Goal: Task Accomplishment & Management: Use online tool/utility

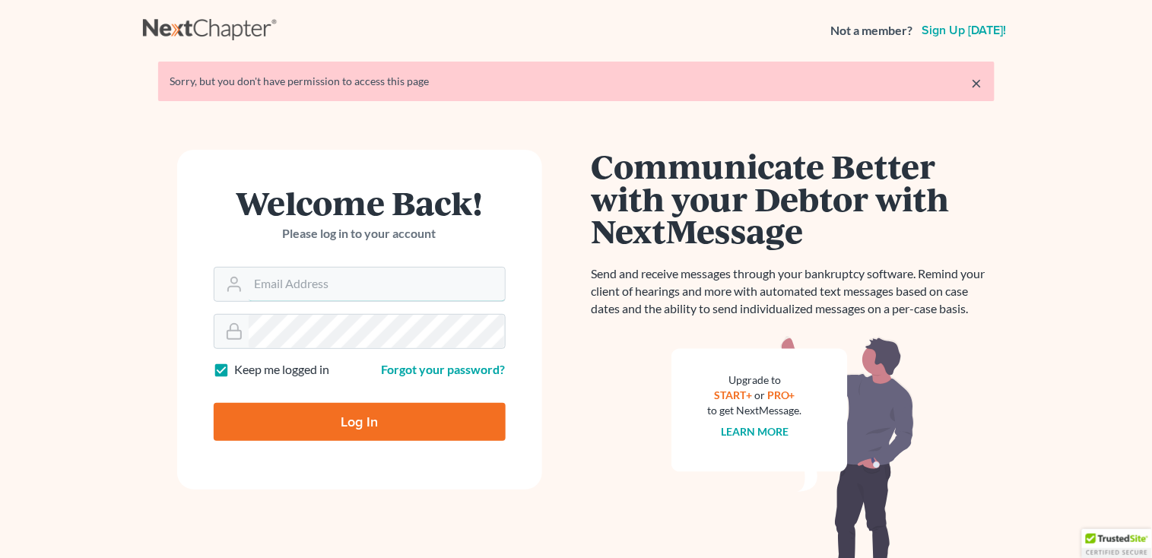
type input "[PERSON_NAME][EMAIL_ADDRESS][DOMAIN_NAME]"
click at [415, 414] on input "Log In" at bounding box center [360, 422] width 292 height 38
type input "Thinking..."
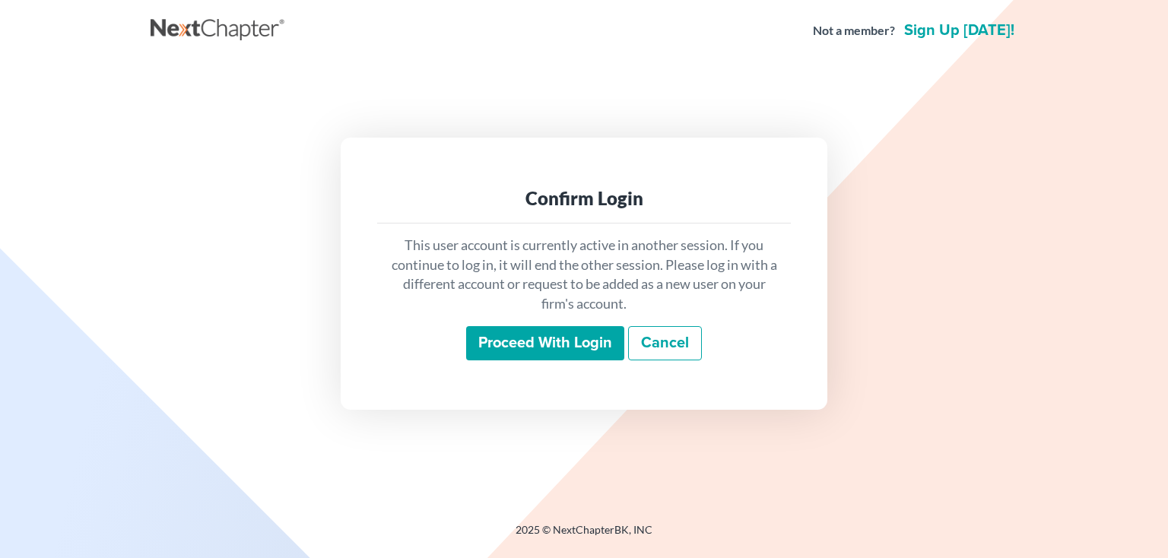
click at [562, 340] on input "Proceed with login" at bounding box center [545, 343] width 158 height 35
